Goal: Information Seeking & Learning: Find specific fact

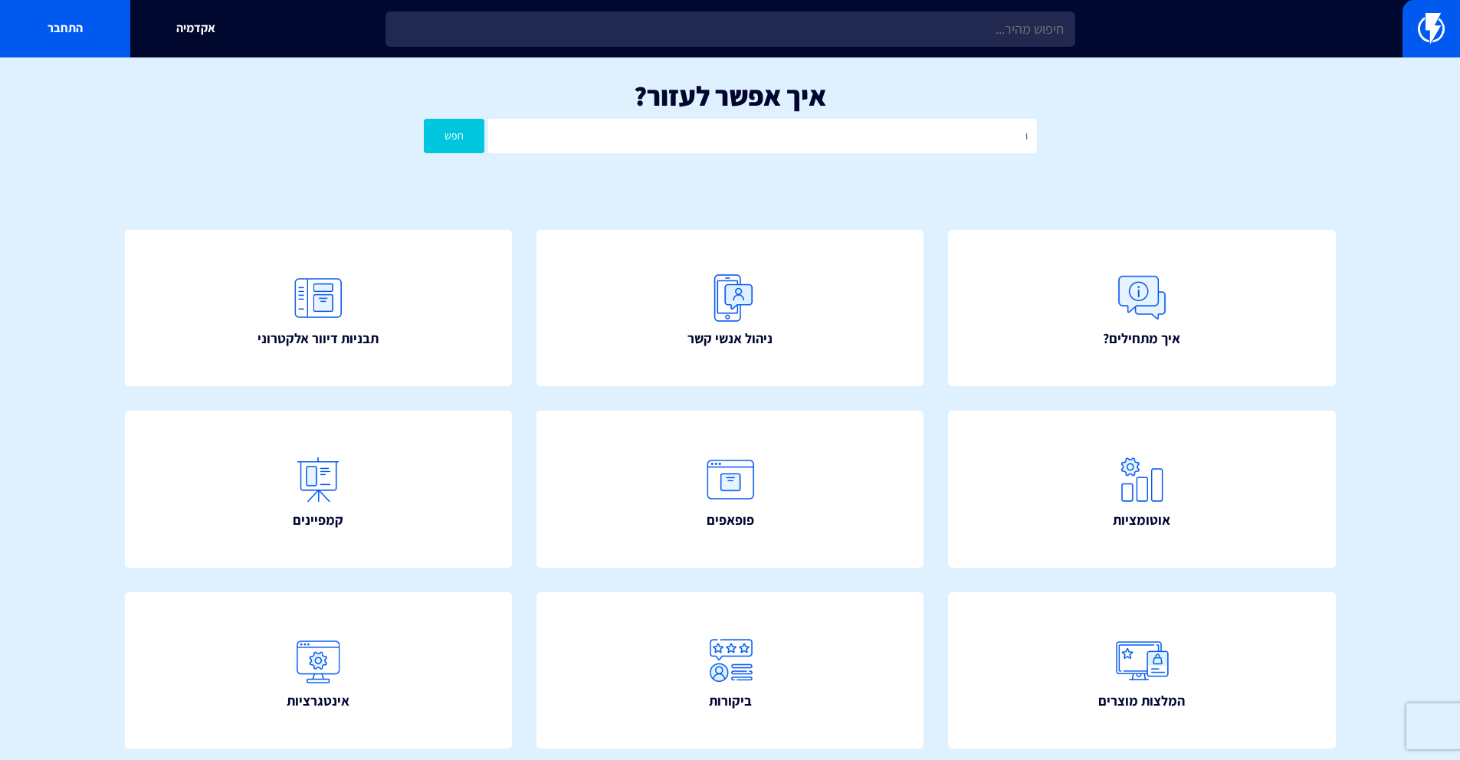
type input "וריפון"
click at [424, 119] on button "חפש" at bounding box center [454, 136] width 61 height 34
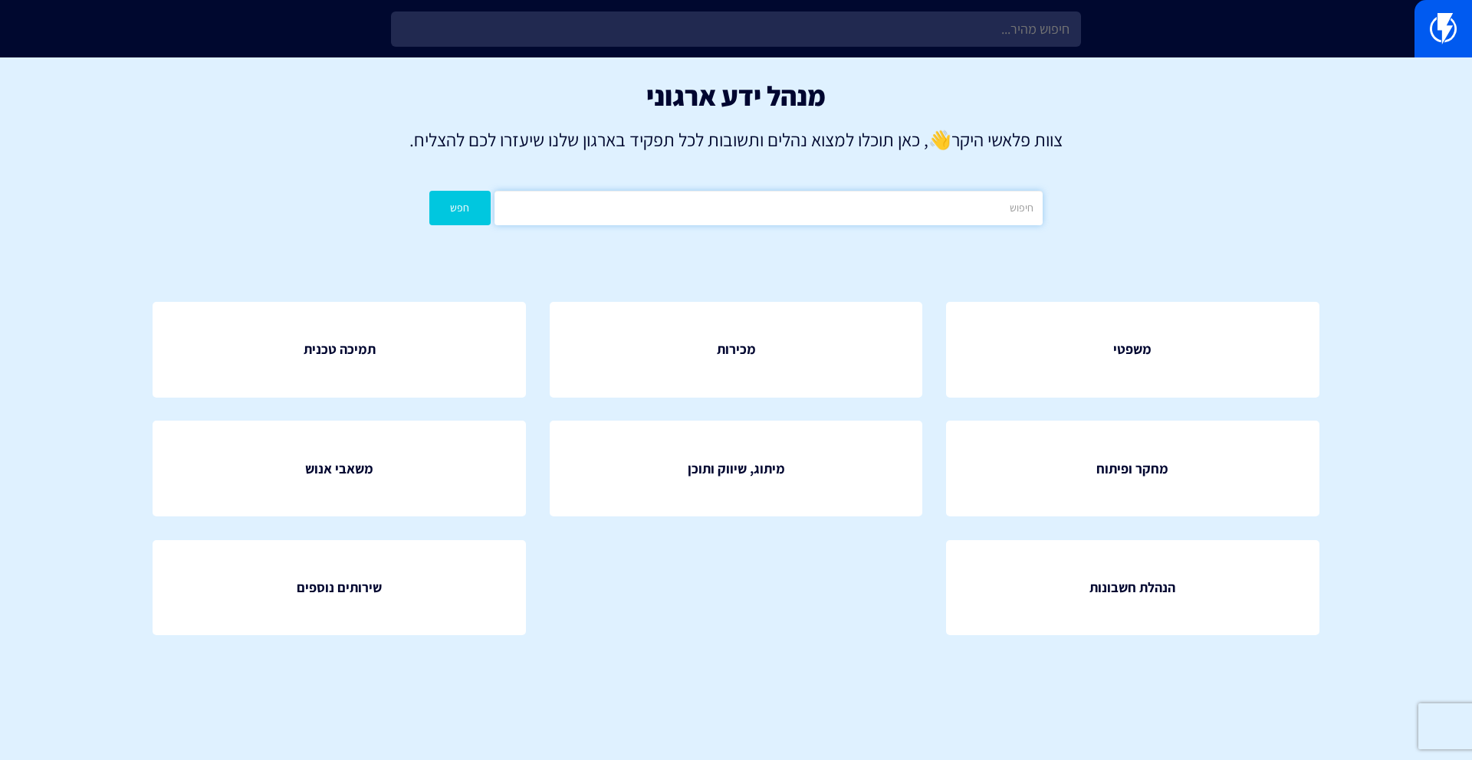
click at [856, 215] on input "text" at bounding box center [768, 208] width 548 height 34
type input "וריפון"
click at [429, 191] on button "חפש" at bounding box center [459, 208] width 61 height 34
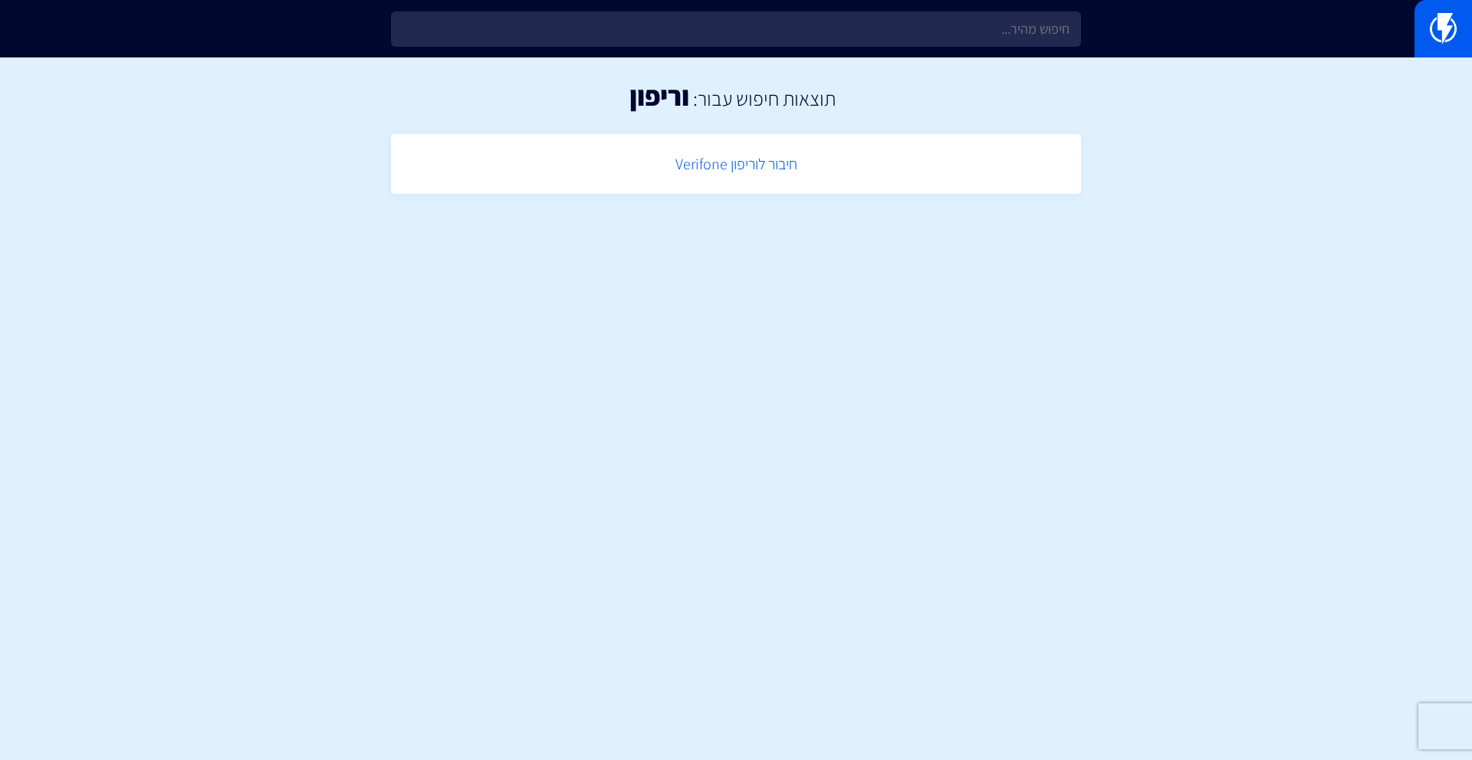
click at [761, 175] on link "חיבור לוריפון Verifone" at bounding box center [736, 164] width 674 height 45
